Goal: Navigation & Orientation: Go to known website

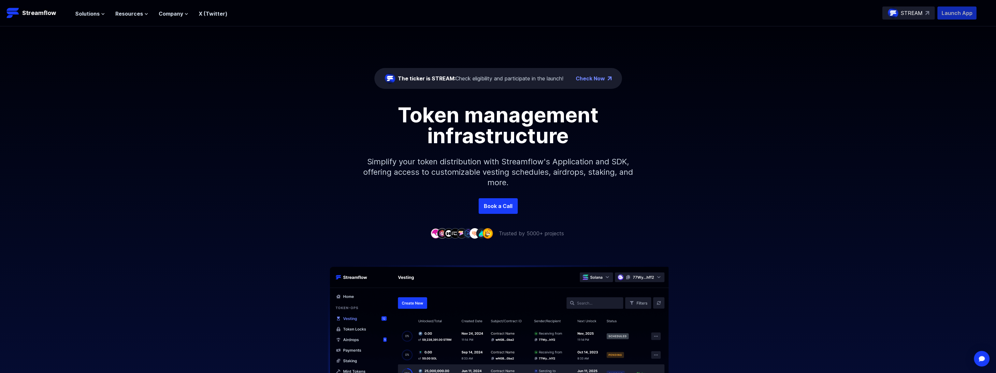
click at [952, 11] on p "Launch App" at bounding box center [957, 13] width 39 height 13
click at [132, 12] on span "Resources" at bounding box center [129, 14] width 28 height 8
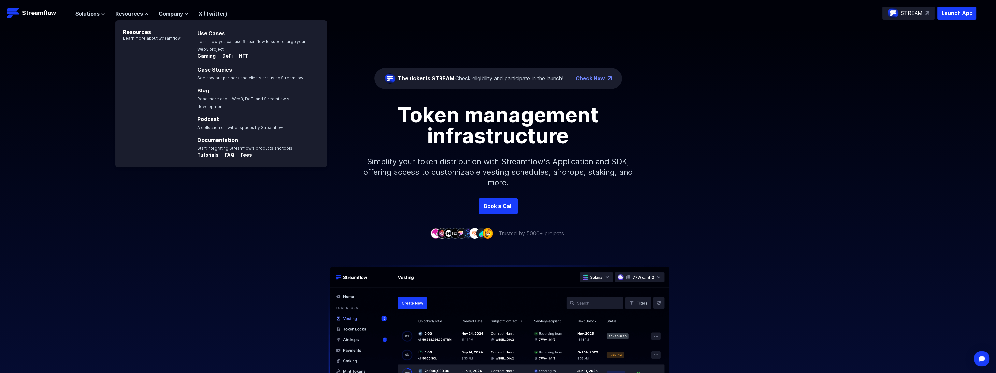
click at [91, 33] on div "The ticker is STREAM: Check eligibility and participate in the launch! Check No…" at bounding box center [498, 112] width 996 height 172
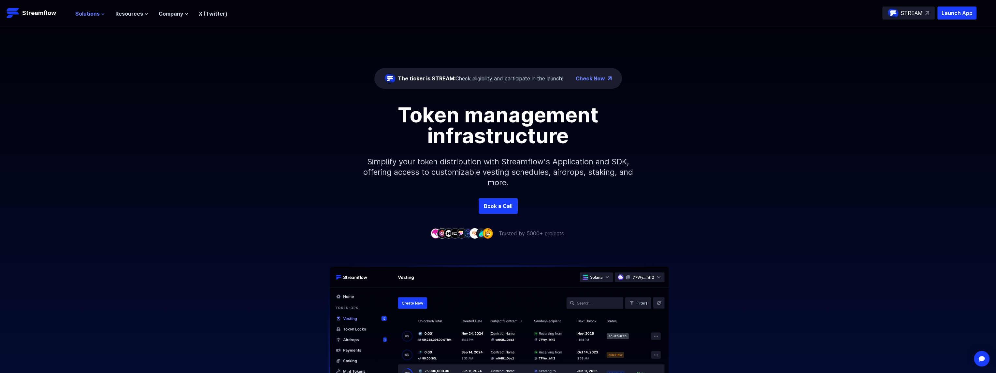
click at [91, 16] on span "Solutions" at bounding box center [87, 14] width 24 height 8
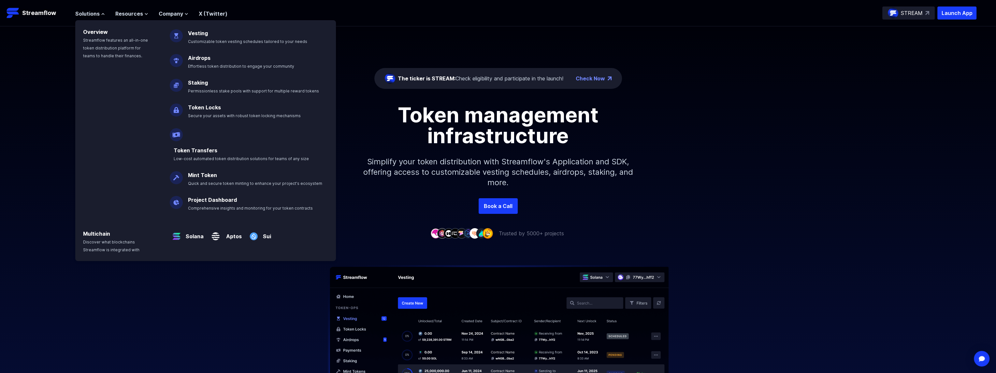
click at [42, 42] on div "The ticker is STREAM: Check eligibility and participate in the launch! Check No…" at bounding box center [498, 112] width 996 height 172
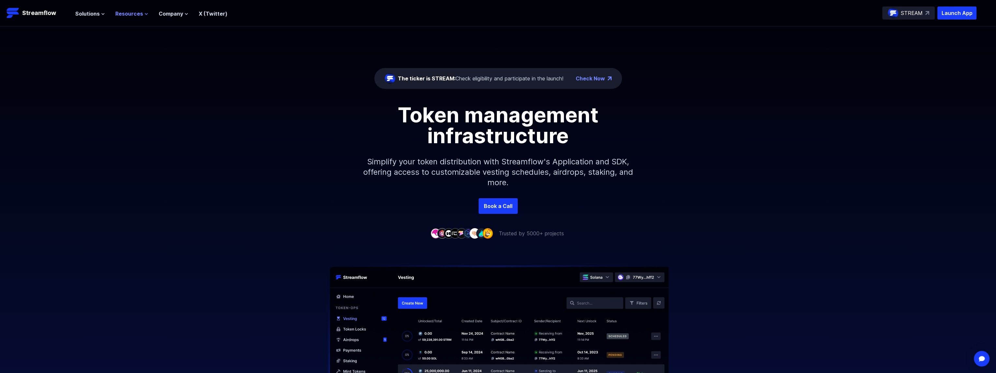
click at [121, 13] on span "Resources" at bounding box center [129, 14] width 28 height 8
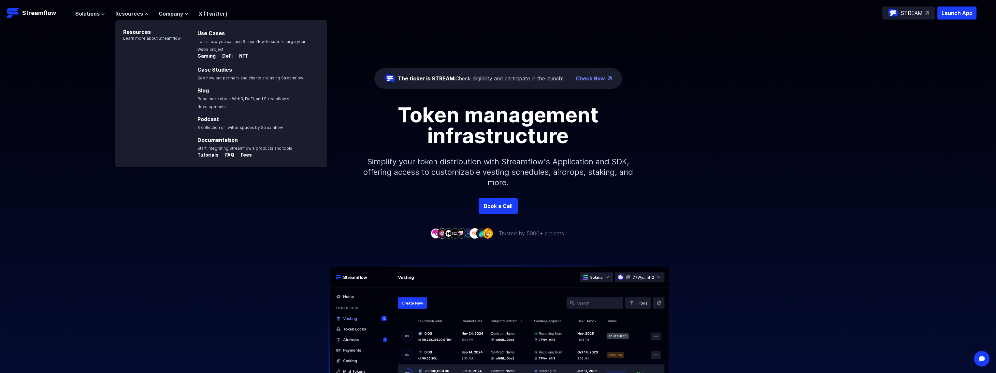
click at [78, 66] on div "The ticker is STREAM: Check eligibility and participate in the launch! Check No…" at bounding box center [498, 112] width 996 height 172
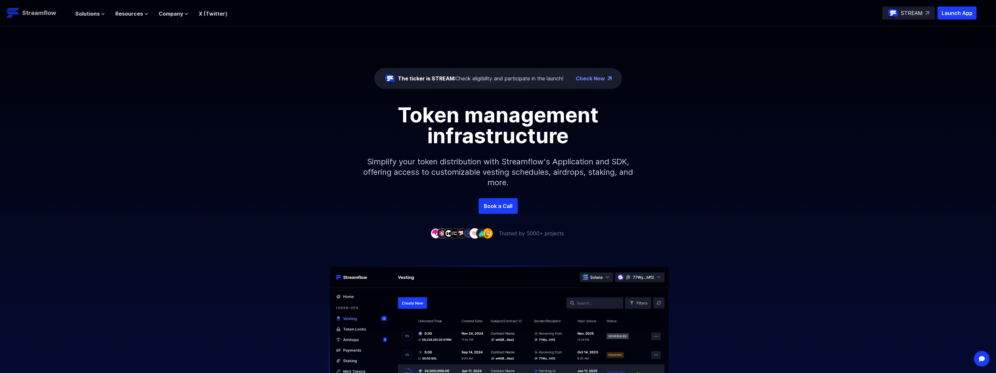
click at [46, 15] on p "Streamflow" at bounding box center [39, 12] width 34 height 9
click at [969, 15] on p "Launch App" at bounding box center [957, 13] width 39 height 13
